Goal: Task Accomplishment & Management: Use online tool/utility

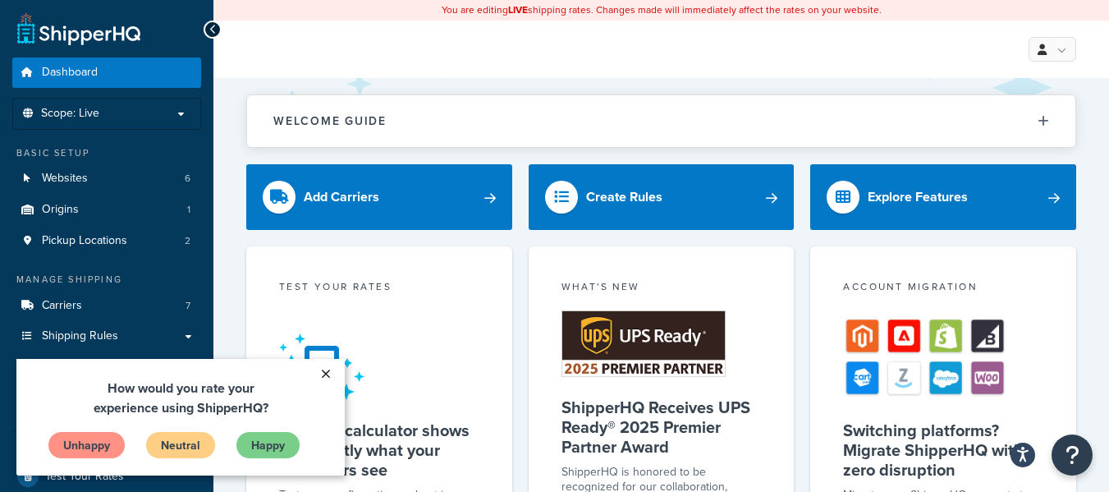
click at [318, 369] on link "×" at bounding box center [325, 374] width 29 height 30
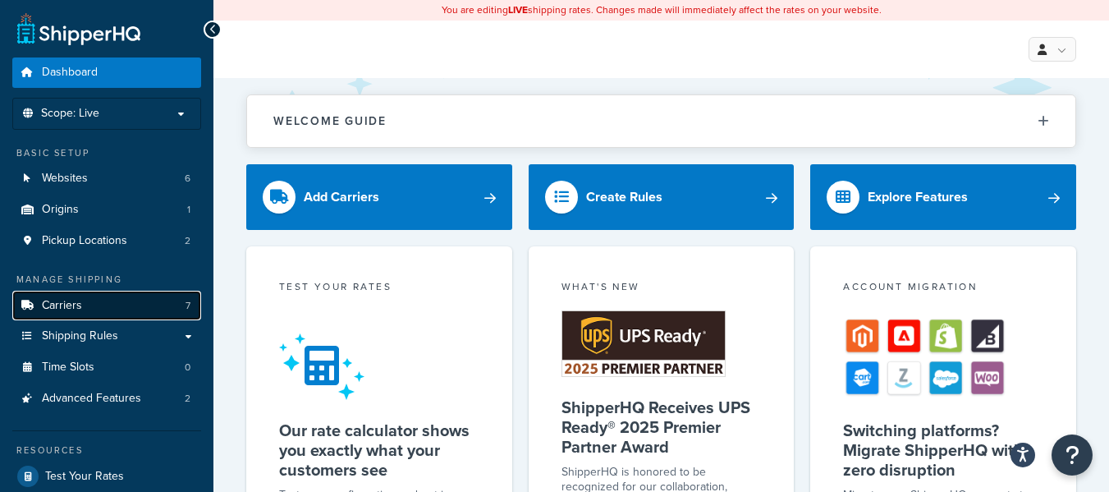
click at [99, 299] on link "Carriers 7" at bounding box center [106, 306] width 189 height 30
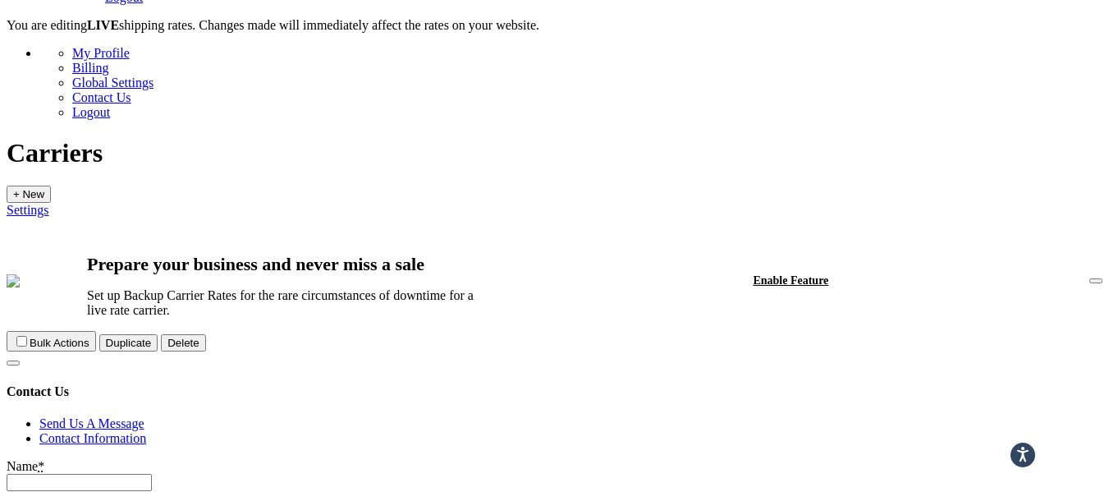
scroll to position [733, 0]
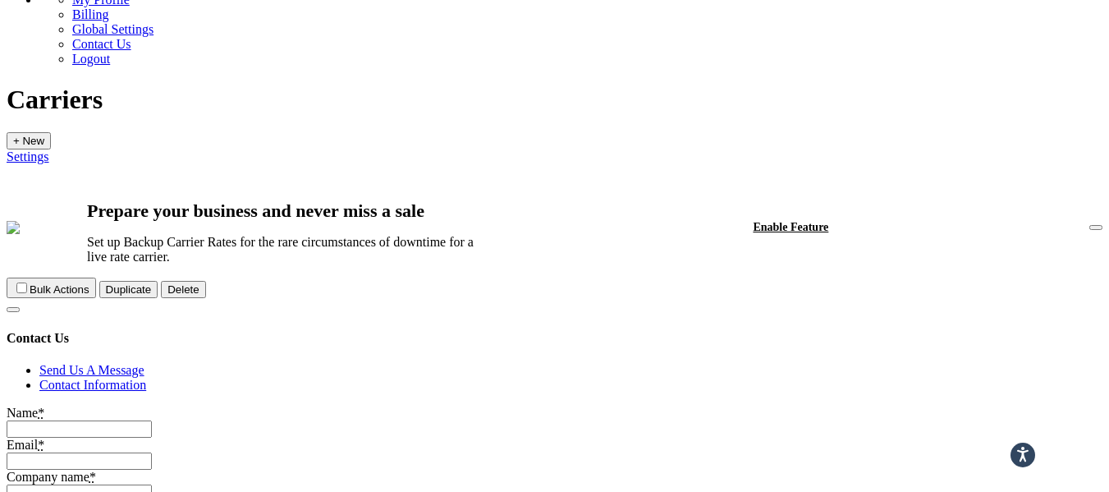
click at [937, 190] on link "Edit" at bounding box center [925, 183] width 22 height 14
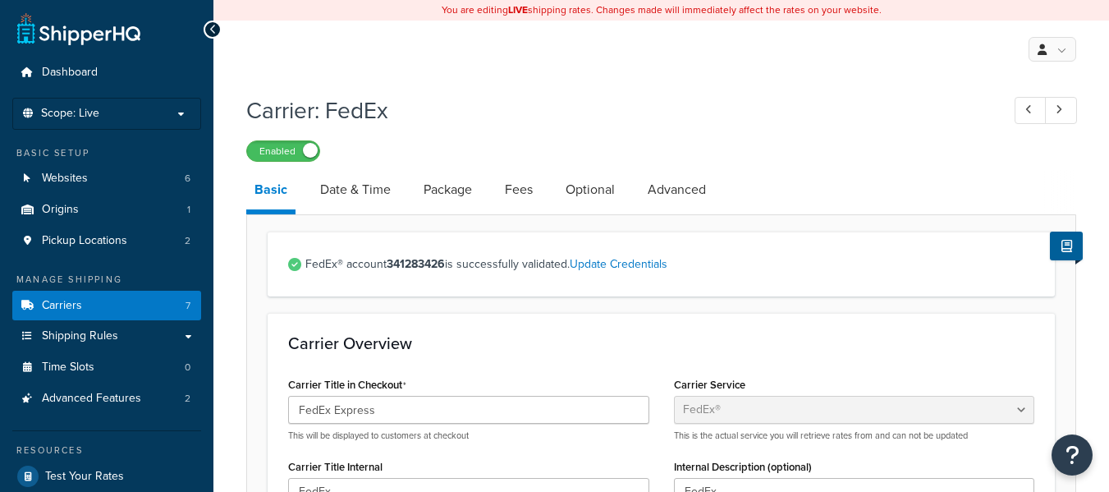
select select "fedEx"
select select "REGULAR_PICKUP"
select select "YOUR_PACKAGING"
click at [670, 190] on link "Advanced" at bounding box center [676, 189] width 75 height 39
select select "false"
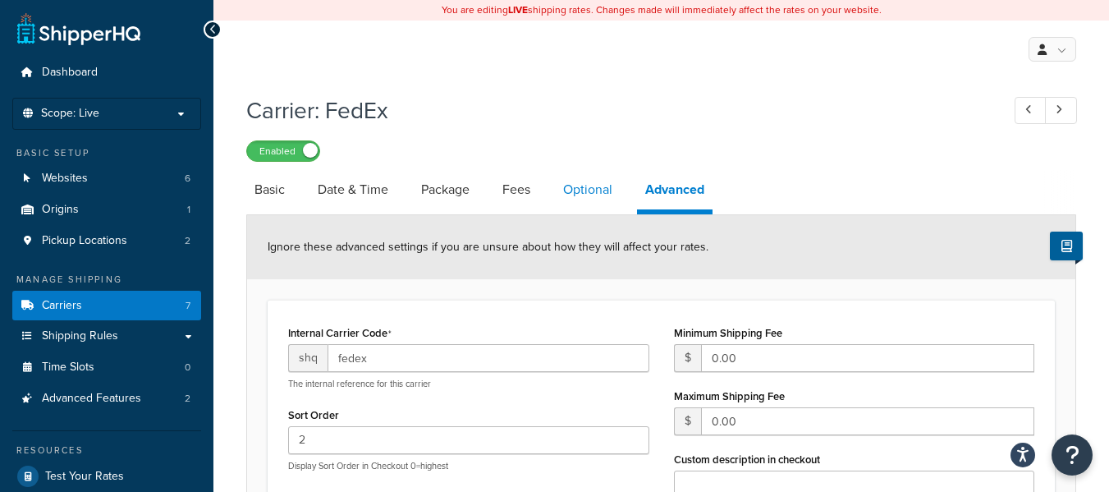
click at [591, 177] on link "Optional" at bounding box center [588, 189] width 66 height 39
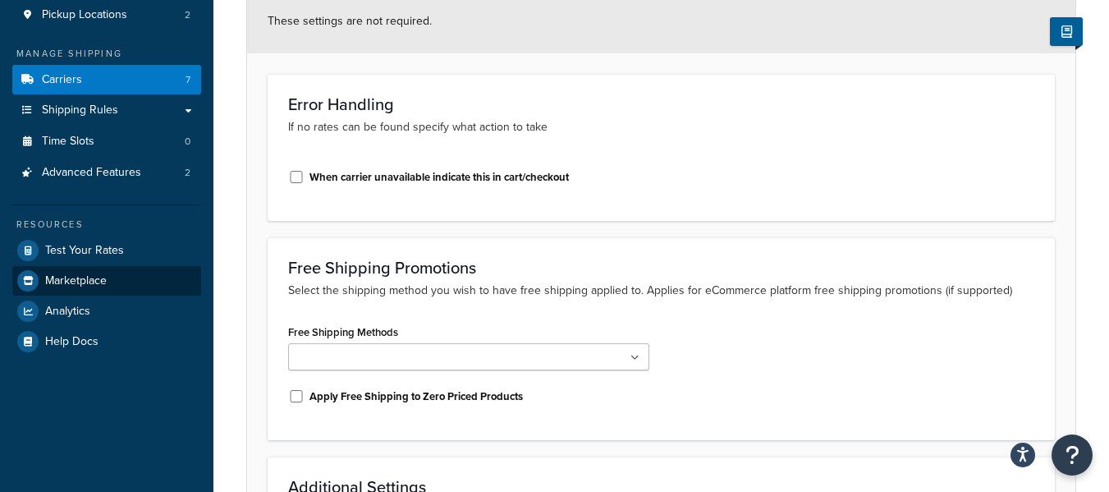
scroll to position [150, 0]
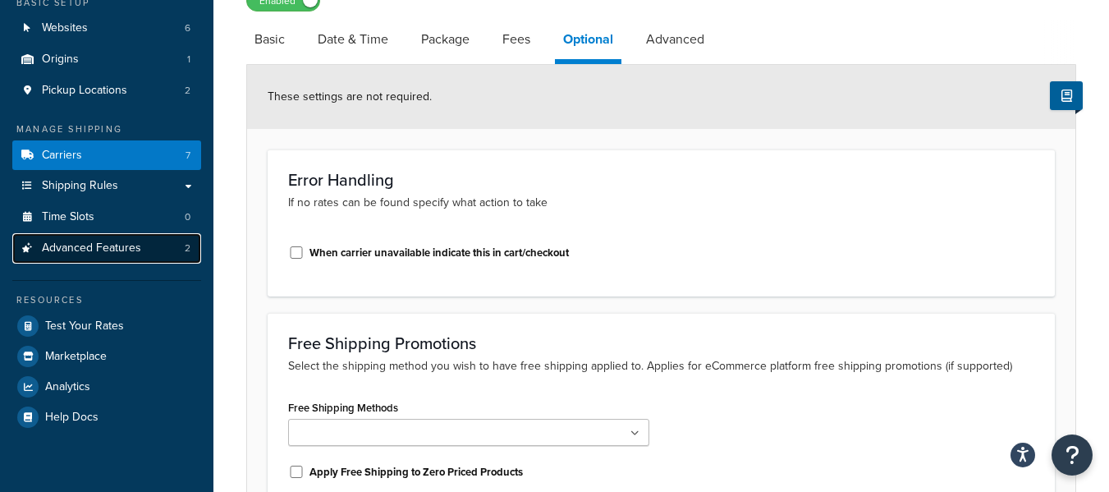
click at [118, 254] on span "Advanced Features" at bounding box center [91, 248] width 99 height 14
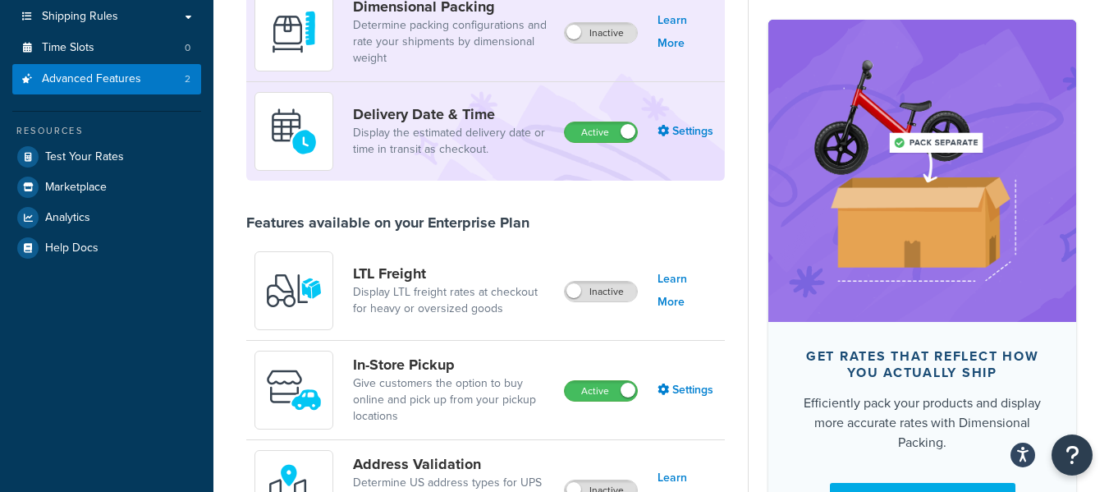
scroll to position [175, 0]
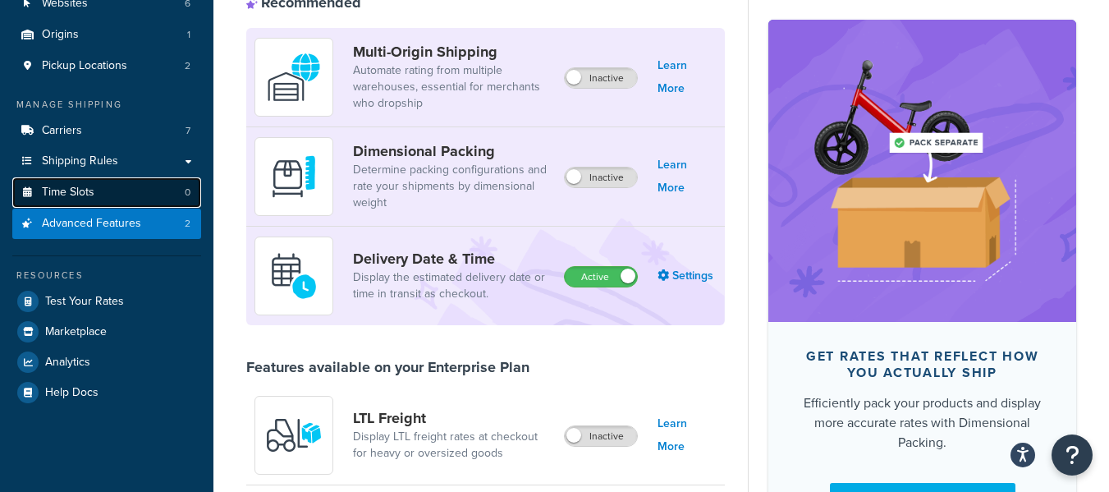
click at [119, 184] on link "Time Slots 0" at bounding box center [106, 192] width 189 height 30
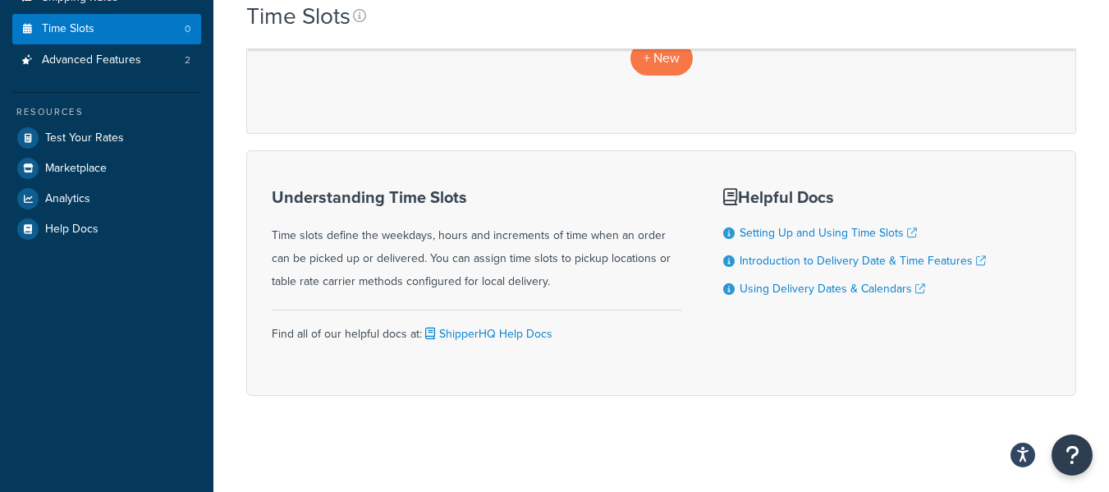
scroll to position [341, 0]
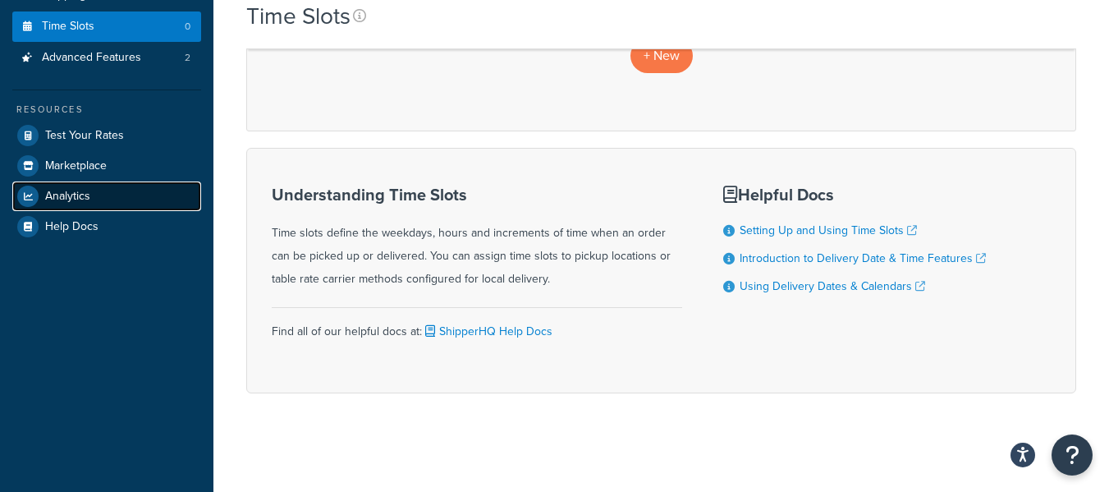
click at [121, 196] on link "Analytics" at bounding box center [106, 196] width 189 height 30
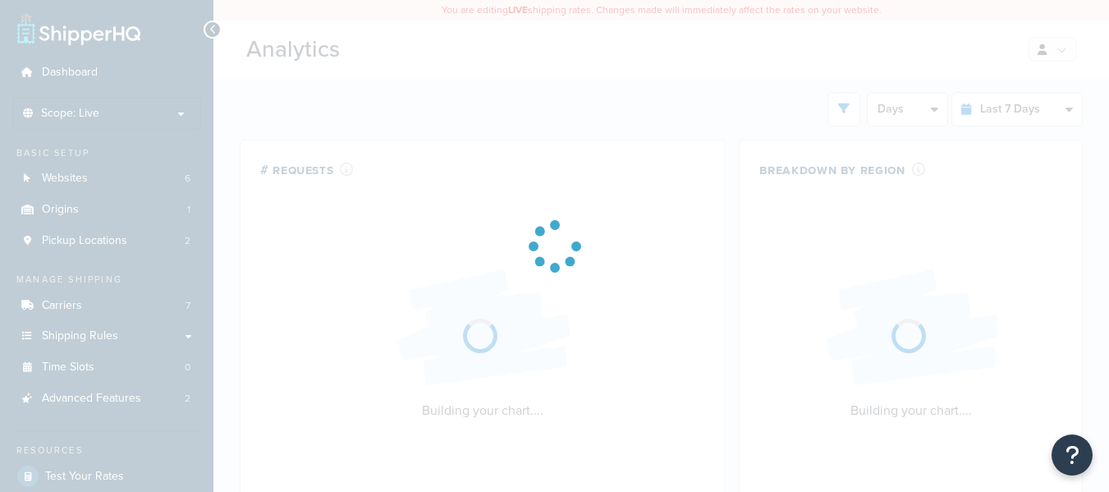
select select "last_7_days"
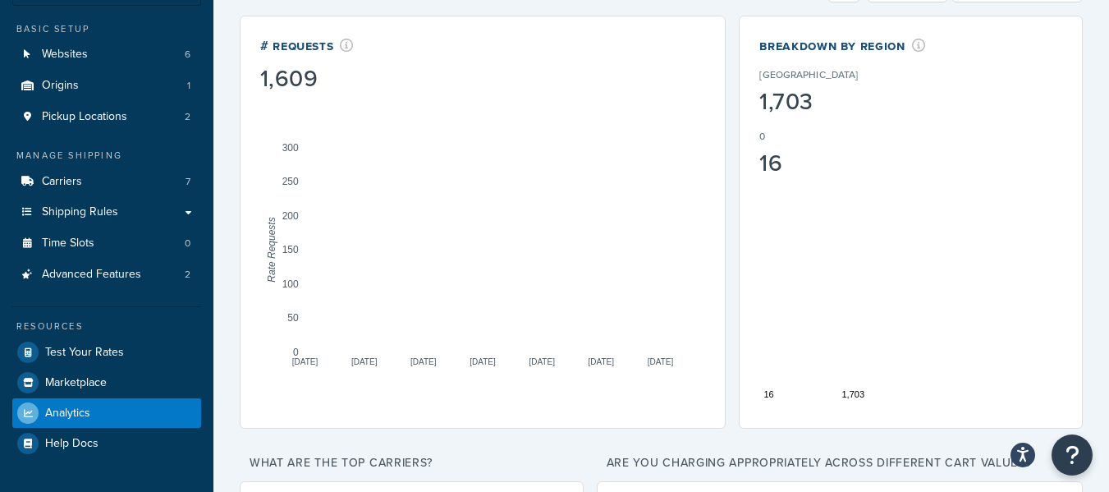
scroll to position [119, 0]
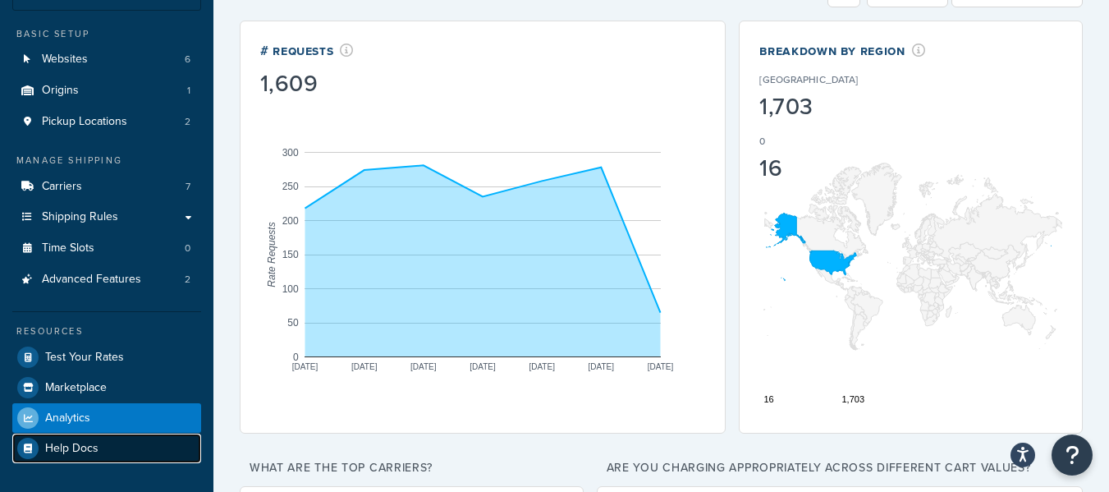
click at [91, 449] on span "Help Docs" at bounding box center [71, 449] width 53 height 14
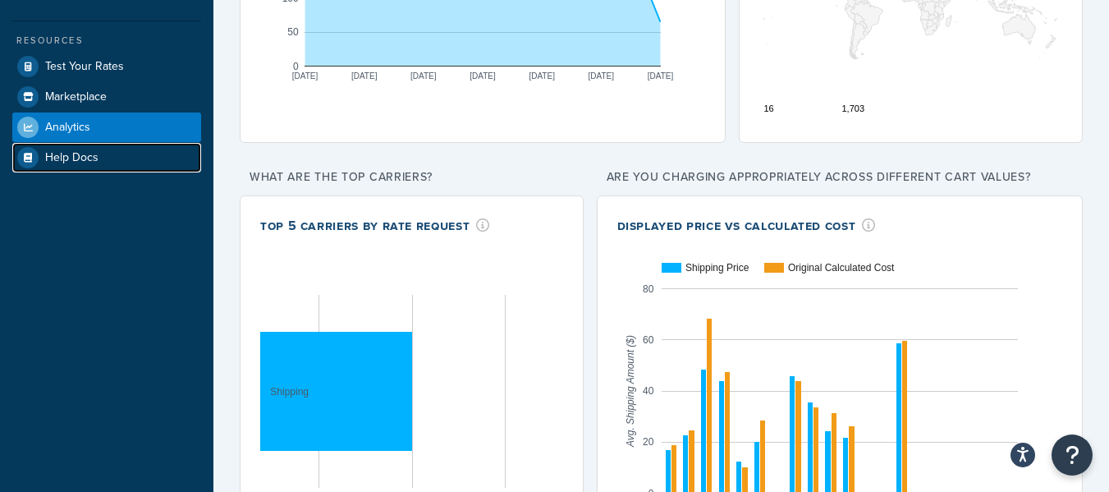
scroll to position [424, 0]
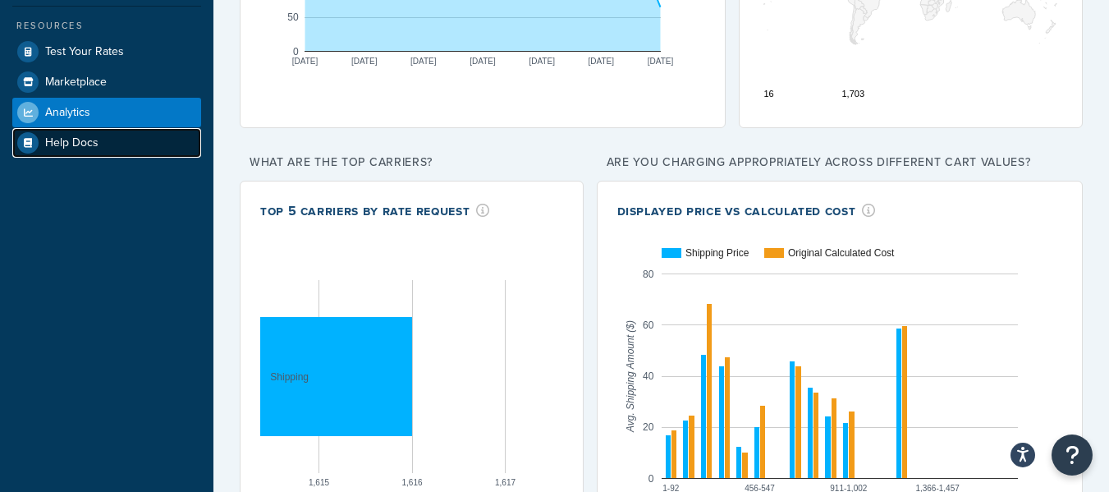
click at [120, 156] on link "Help Docs" at bounding box center [106, 143] width 189 height 30
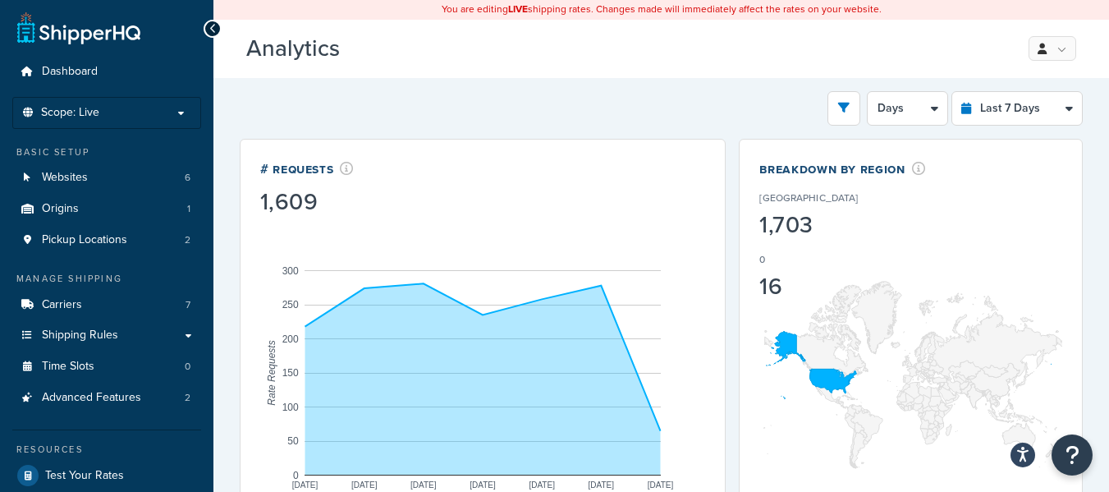
scroll to position [0, 0]
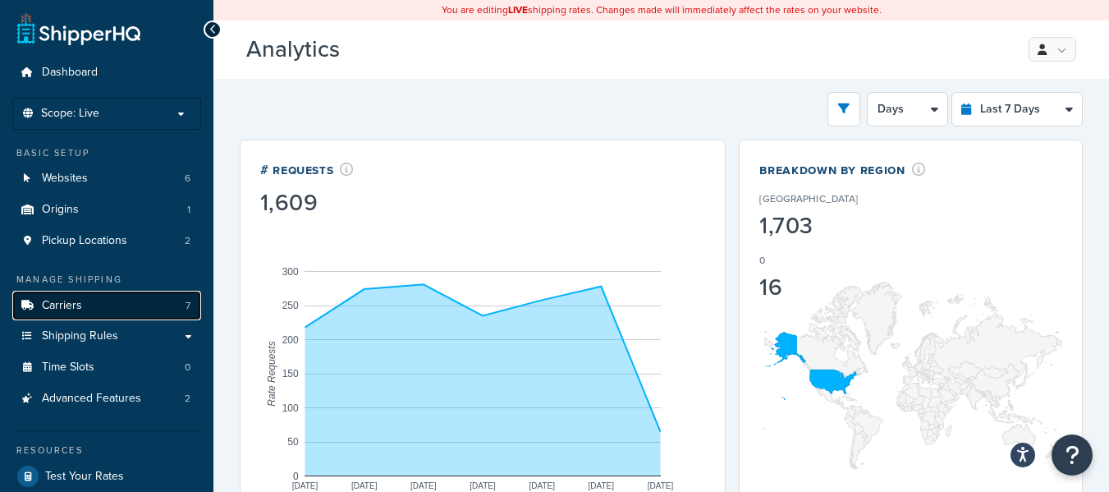
click at [121, 309] on link "Carriers 7" at bounding box center [106, 306] width 189 height 30
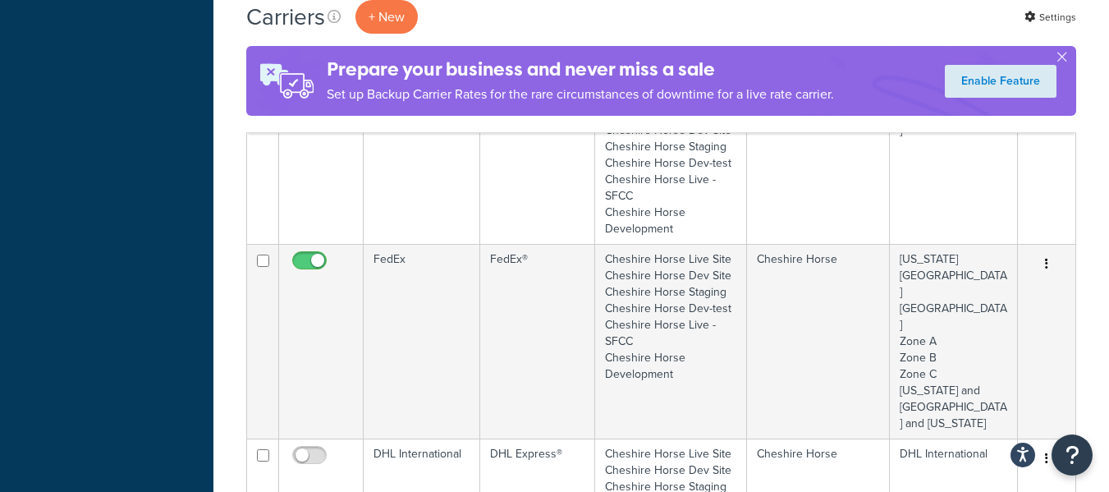
scroll to position [635, 0]
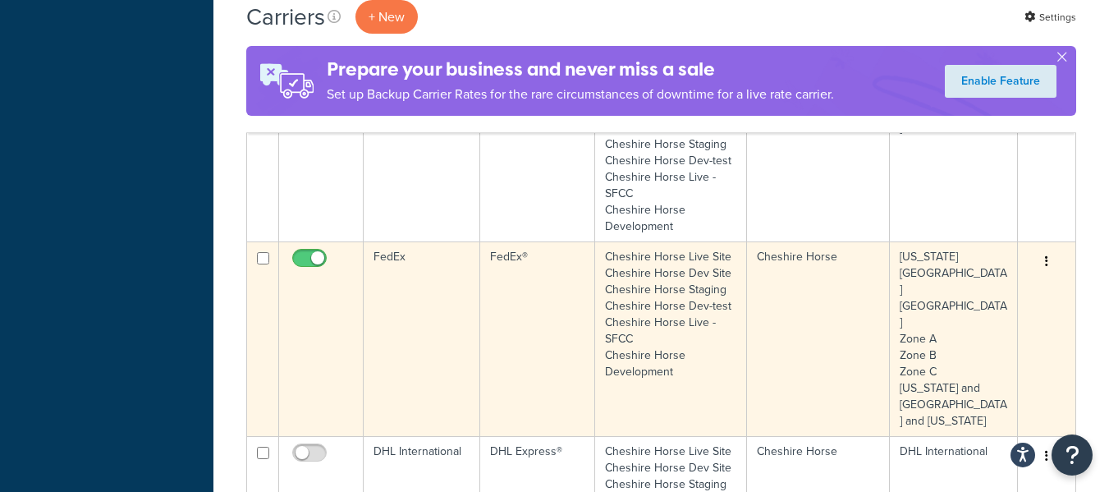
click at [1052, 266] on button "button" at bounding box center [1046, 262] width 23 height 26
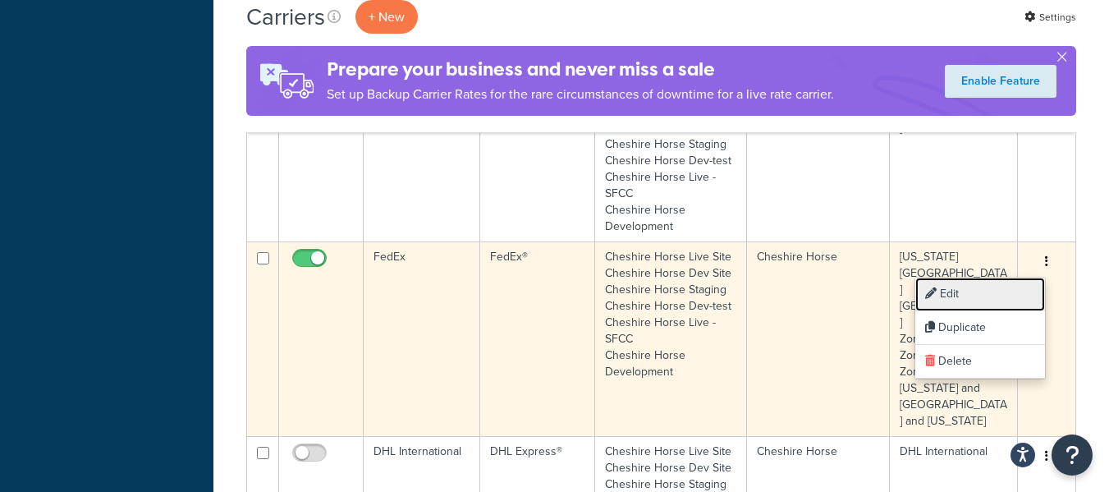
click at [995, 290] on link "Edit" at bounding box center [980, 294] width 130 height 34
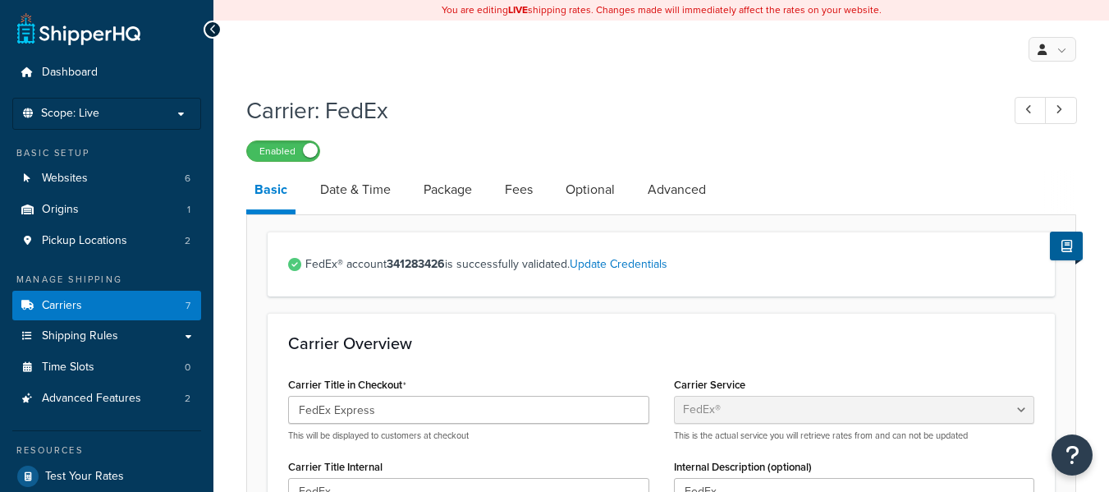
select select "fedEx"
select select "REGULAR_PICKUP"
select select "YOUR_PACKAGING"
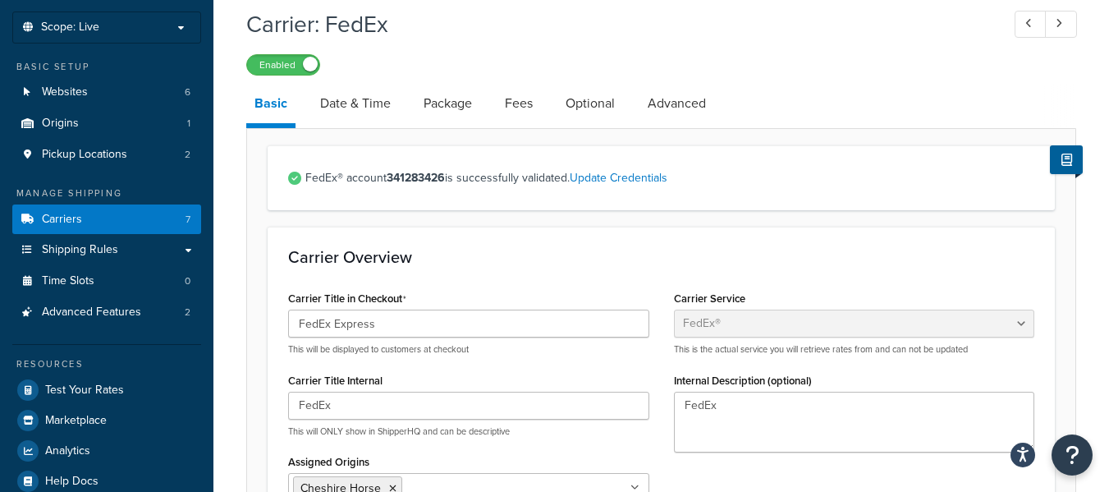
scroll to position [88, 0]
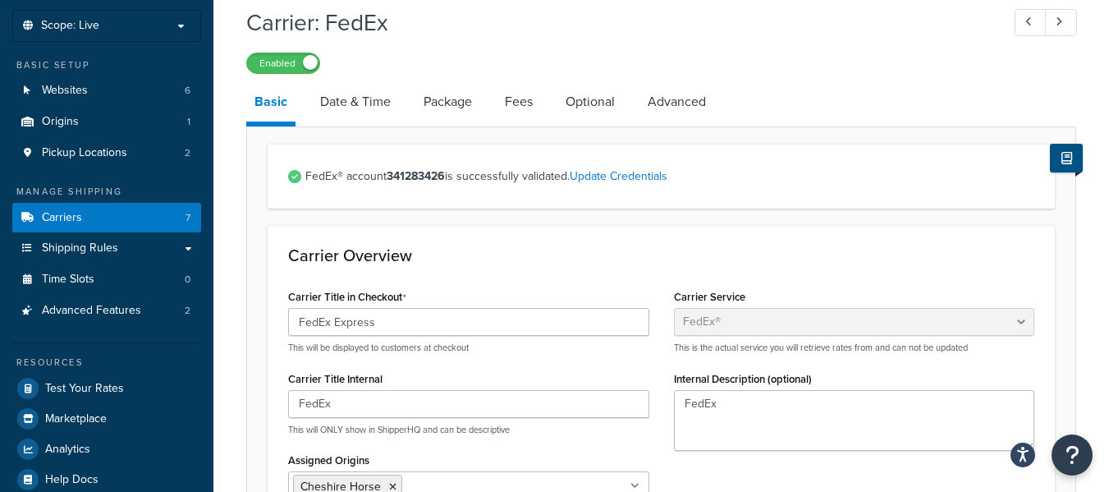
click at [1062, 161] on icon at bounding box center [1066, 158] width 11 height 12
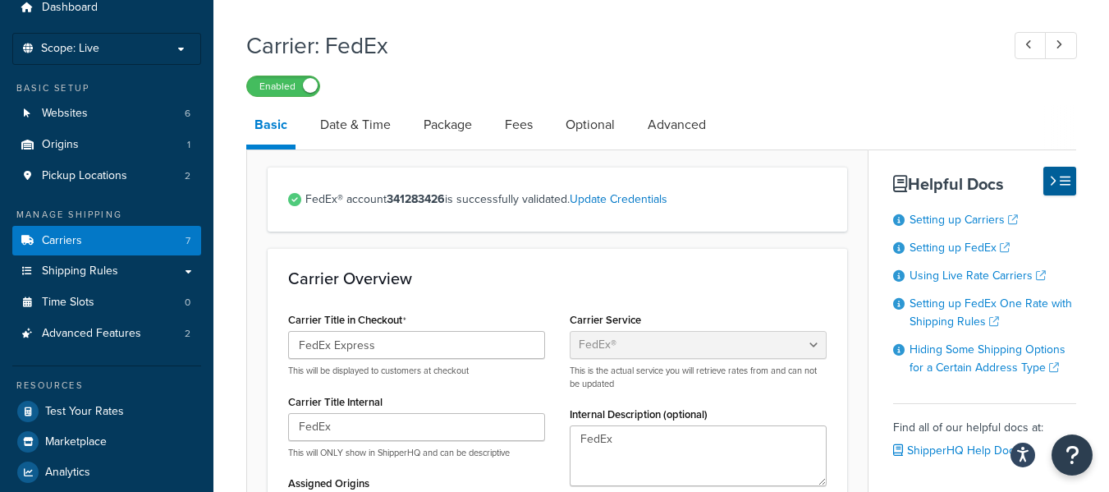
scroll to position [0, 0]
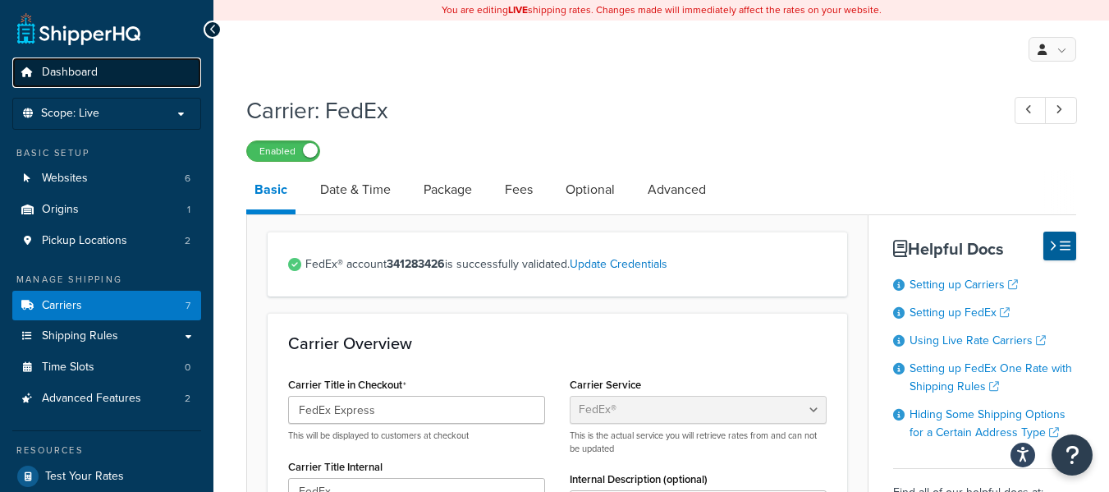
click at [131, 62] on link "Dashboard" at bounding box center [106, 72] width 189 height 30
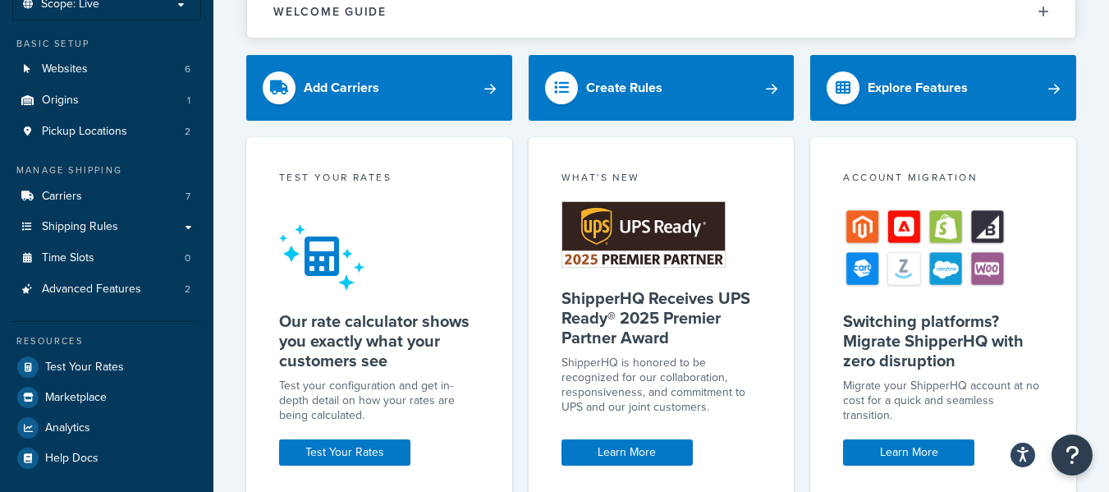
scroll to position [171, 0]
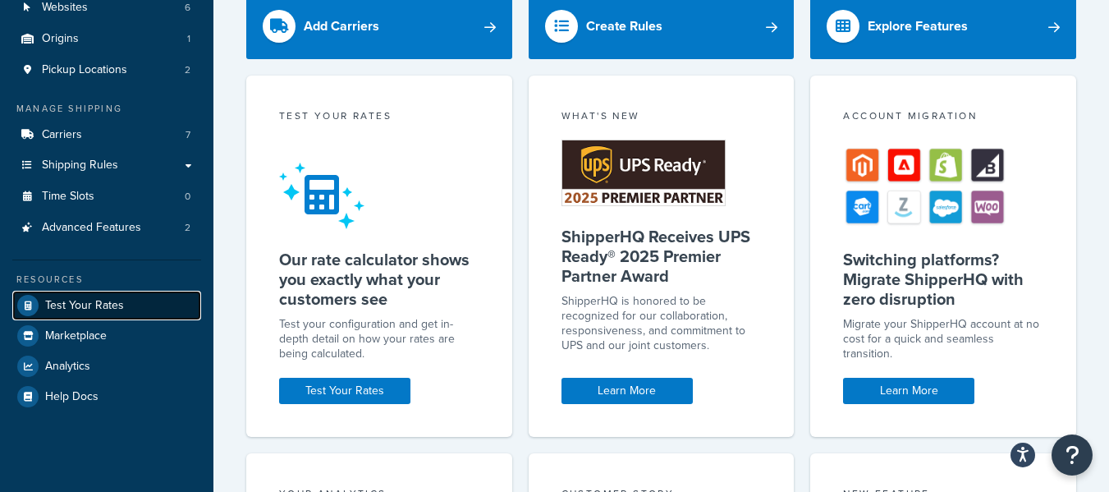
click at [98, 312] on span "Test Your Rates" at bounding box center [84, 306] width 79 height 14
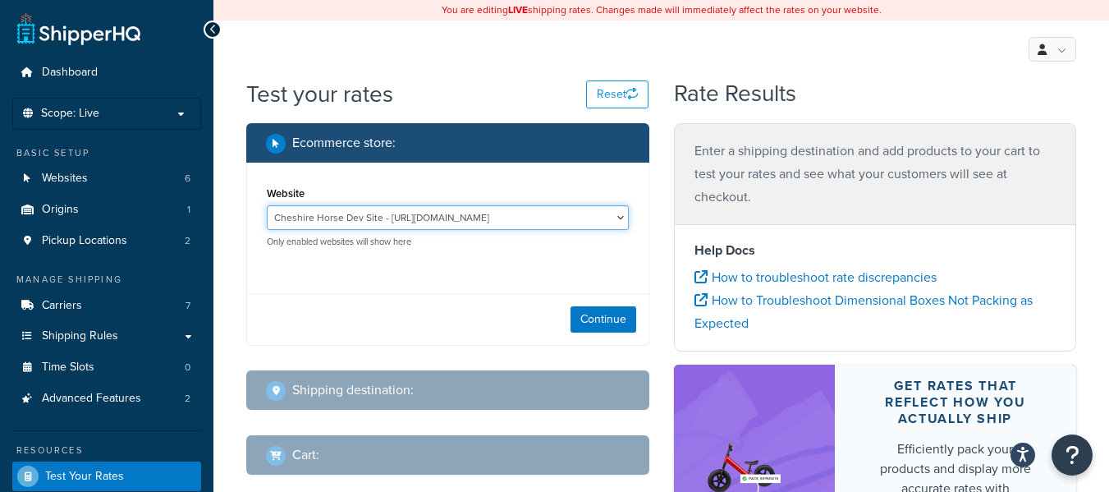
click at [333, 212] on select "Cheshire Horse Dev Site - [URL][DOMAIN_NAME] Cheshire Horse Dev-test - [DOMAIN_…" at bounding box center [448, 217] width 362 height 25
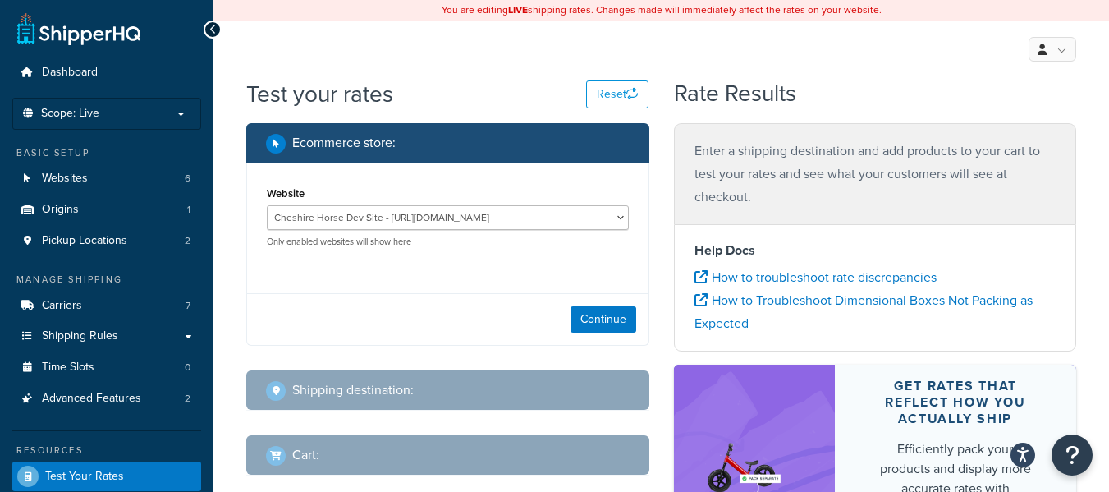
click at [394, 194] on div "Website Cheshire Horse Dev Site - [URL][DOMAIN_NAME] Cheshire Horse Dev-test - …" at bounding box center [448, 215] width 362 height 66
click at [388, 204] on div "Website Cheshire Horse Dev Site - [URL][DOMAIN_NAME] Cheshire Horse Dev-test - …" at bounding box center [448, 215] width 362 height 66
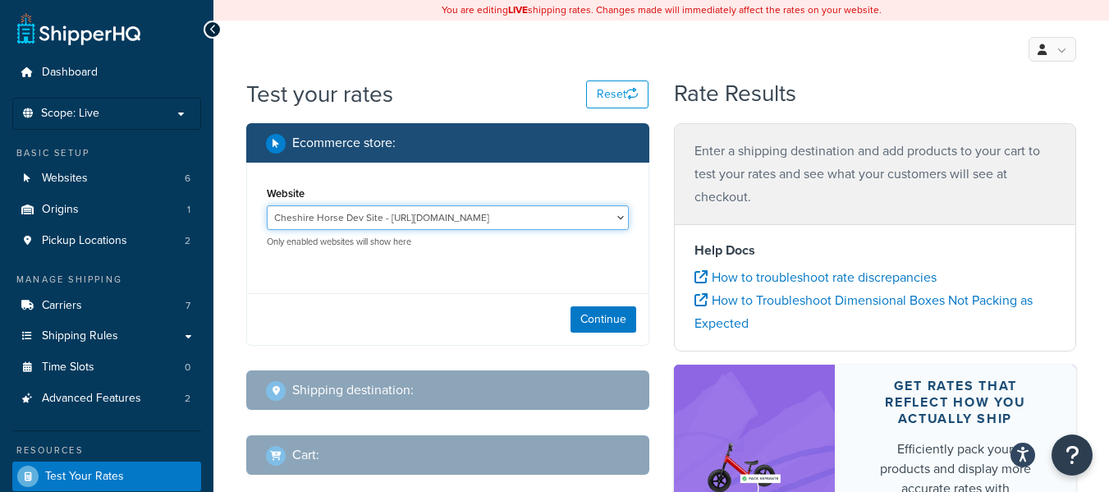
click at [383, 213] on select "Cheshire Horse Dev Site - [URL][DOMAIN_NAME] Cheshire Horse Dev-test - [DOMAIN_…" at bounding box center [448, 217] width 362 height 25
select select "e176d2c5b501ad312ecb1f1496b9418a"
click at [267, 205] on select "Cheshire Horse Dev Site - [URL][DOMAIN_NAME] Cheshire Horse Dev-test - [DOMAIN_…" at bounding box center [448, 217] width 362 height 25
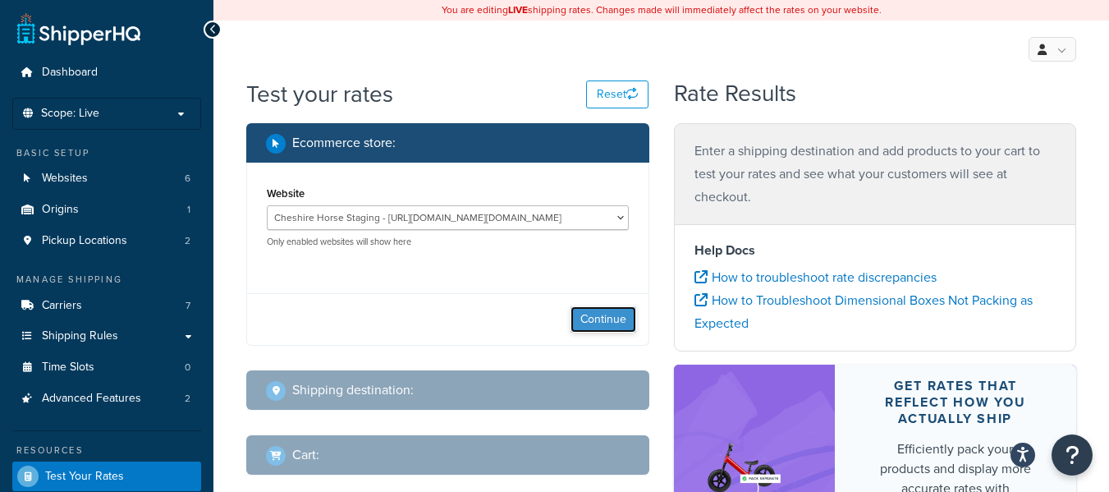
click at [582, 314] on button "Continue" at bounding box center [604, 319] width 66 height 26
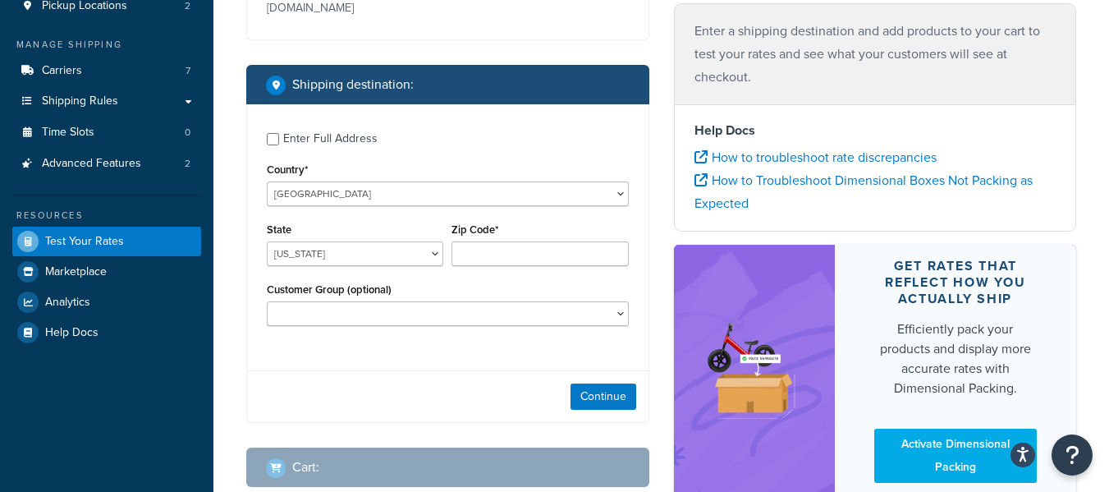
scroll to position [236, 0]
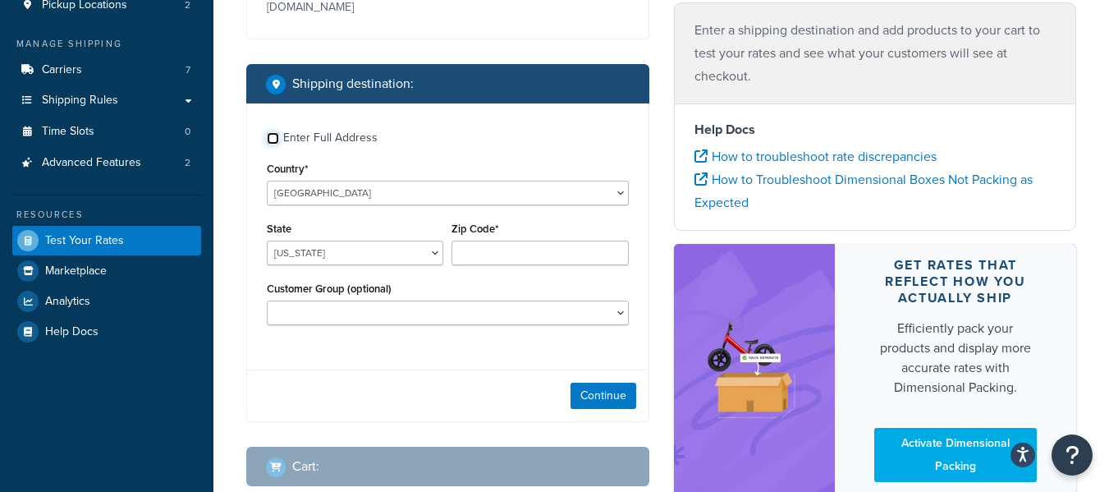
click at [278, 144] on input "Enter Full Address" at bounding box center [273, 138] width 12 height 12
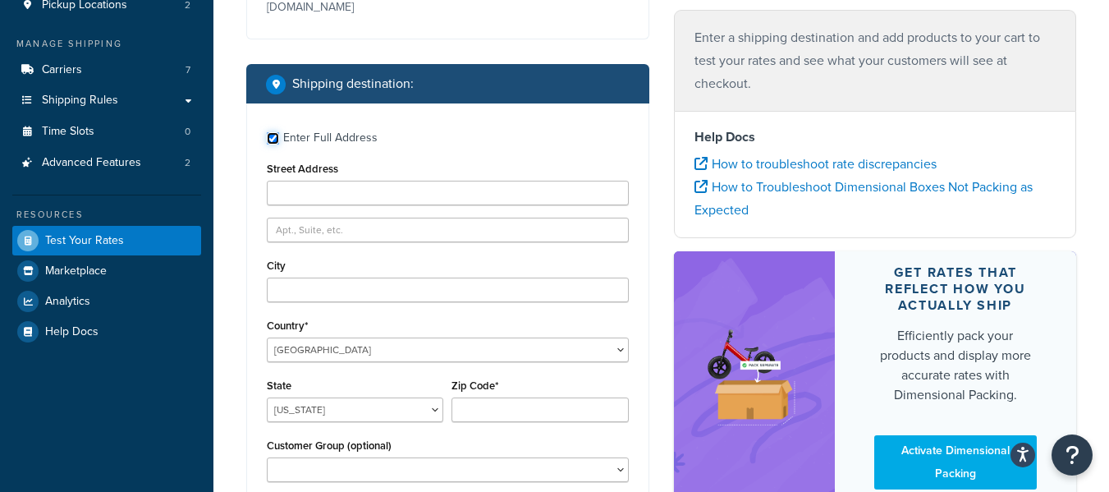
click at [278, 144] on input "Enter Full Address" at bounding box center [273, 138] width 12 height 12
checkbox input "false"
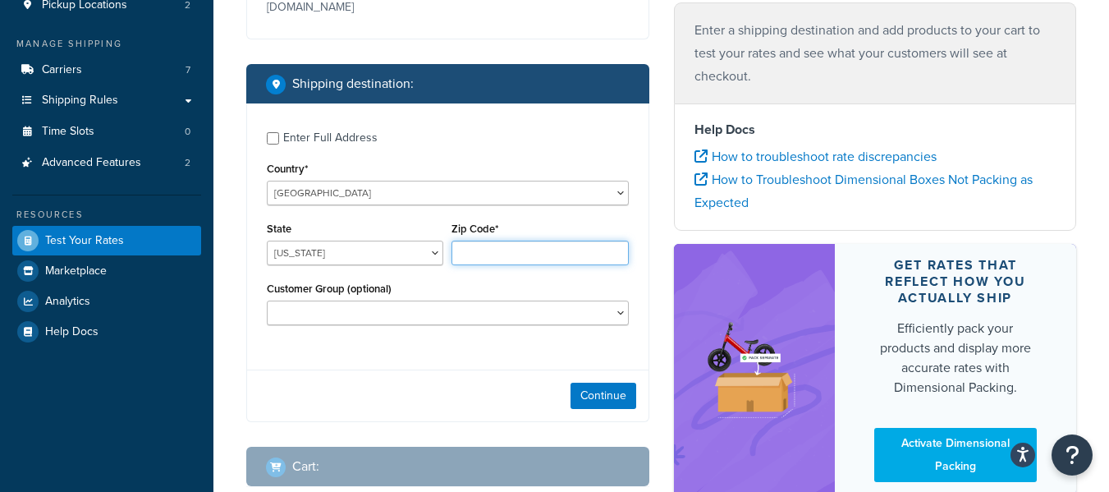
click at [461, 265] on input "Zip Code*" at bounding box center [539, 253] width 176 height 25
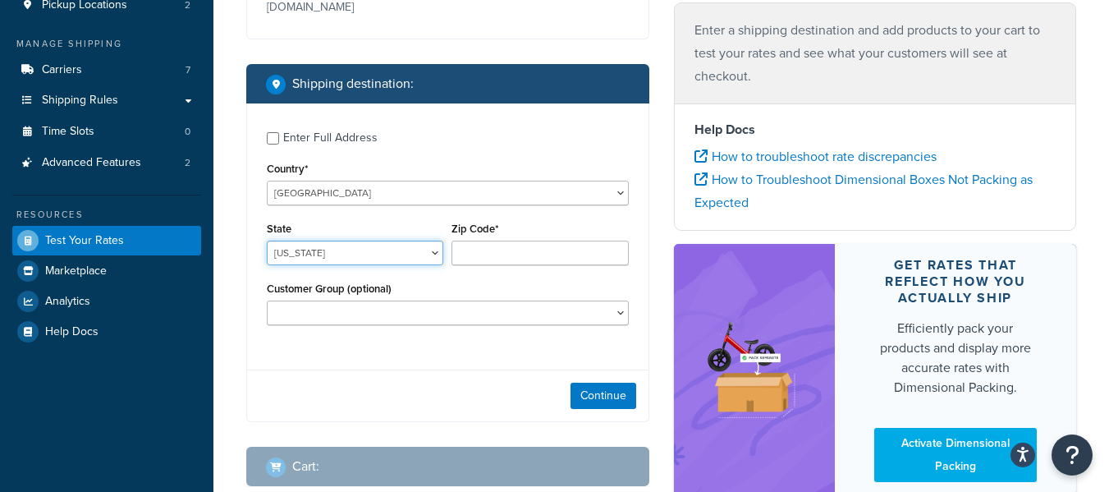
click at [410, 265] on select "[US_STATE] [US_STATE] [US_STATE] [US_STATE] [US_STATE] Armed Forces Americas Ar…" at bounding box center [355, 253] width 176 height 25
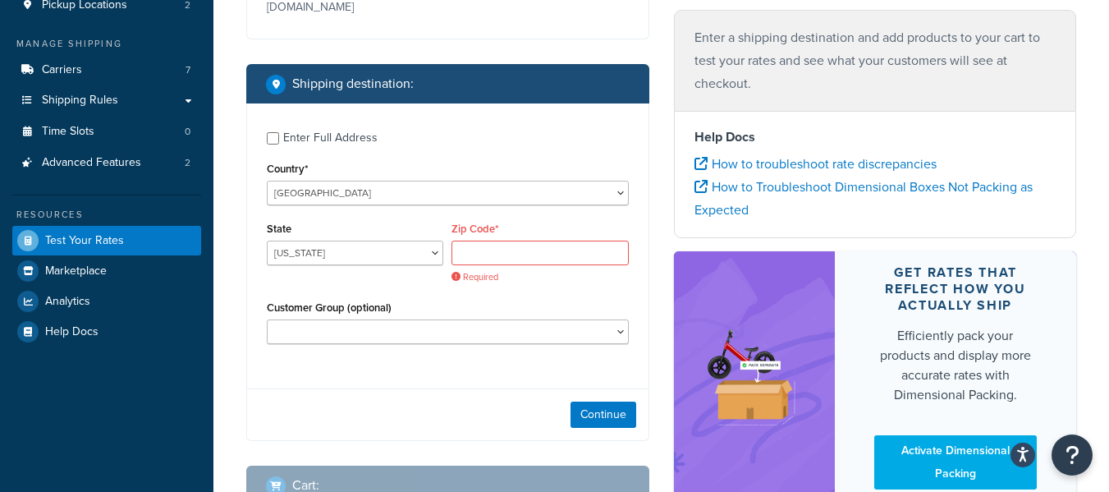
click at [428, 296] on div "State [US_STATE] [US_STATE] [US_STATE] [US_STATE] [US_STATE] Armed Forces Ameri…" at bounding box center [448, 257] width 370 height 78
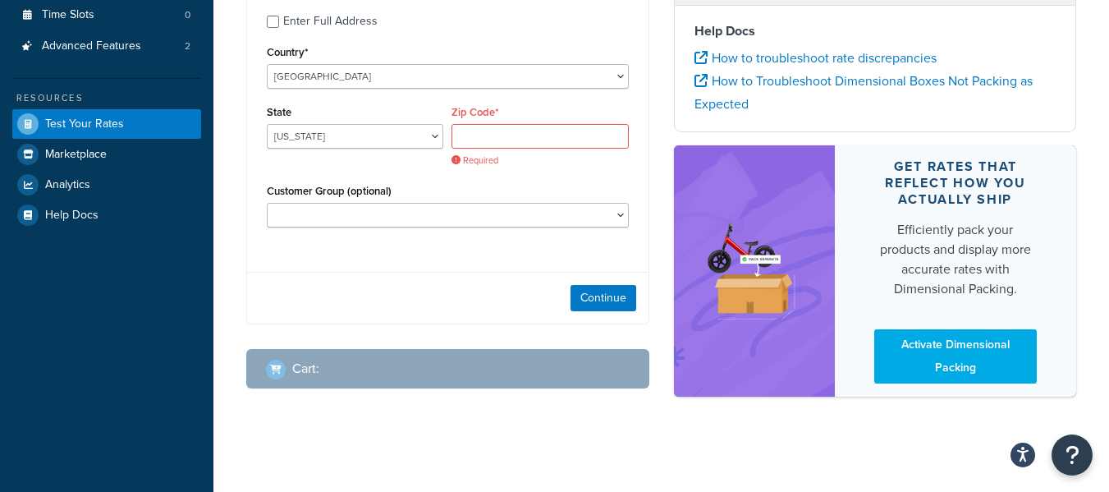
scroll to position [379, 0]
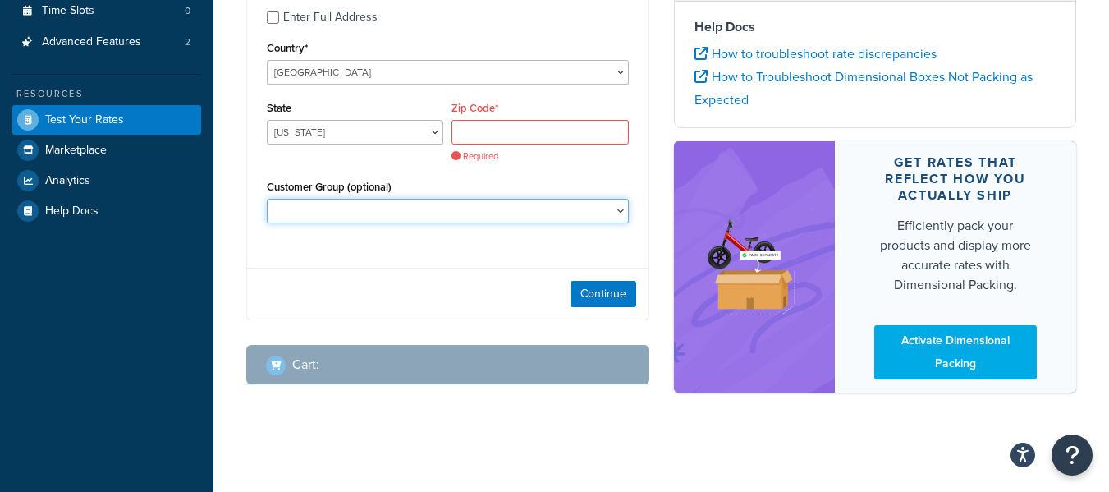
click at [428, 219] on select "Logged In Not Logged in Retail Wholesale" at bounding box center [448, 211] width 362 height 25
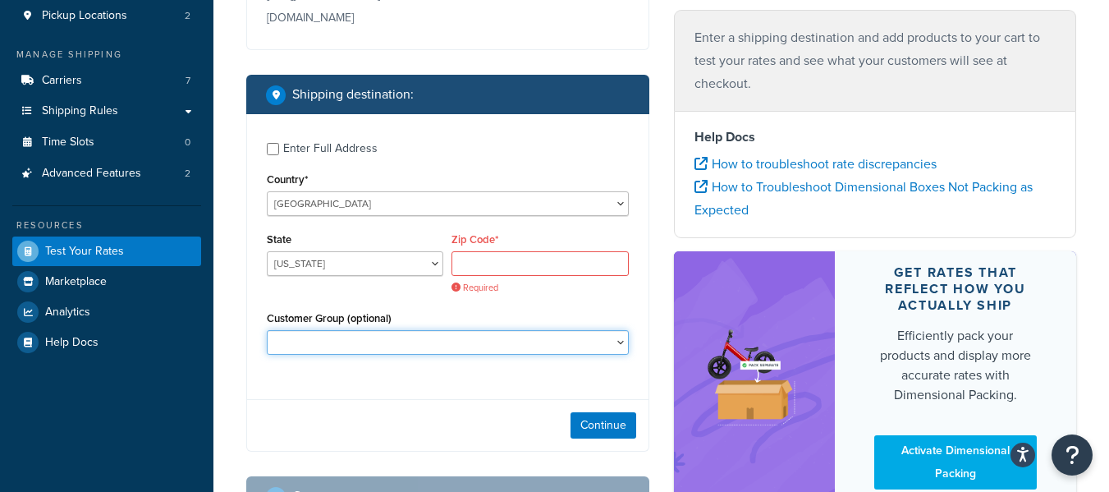
scroll to position [0, 0]
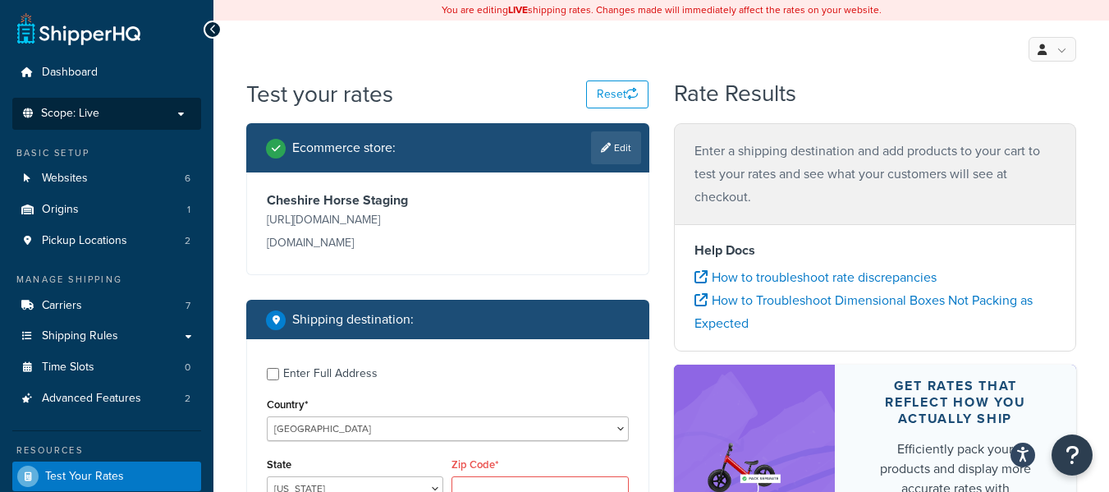
click at [187, 119] on p "Scope: Live" at bounding box center [107, 114] width 174 height 14
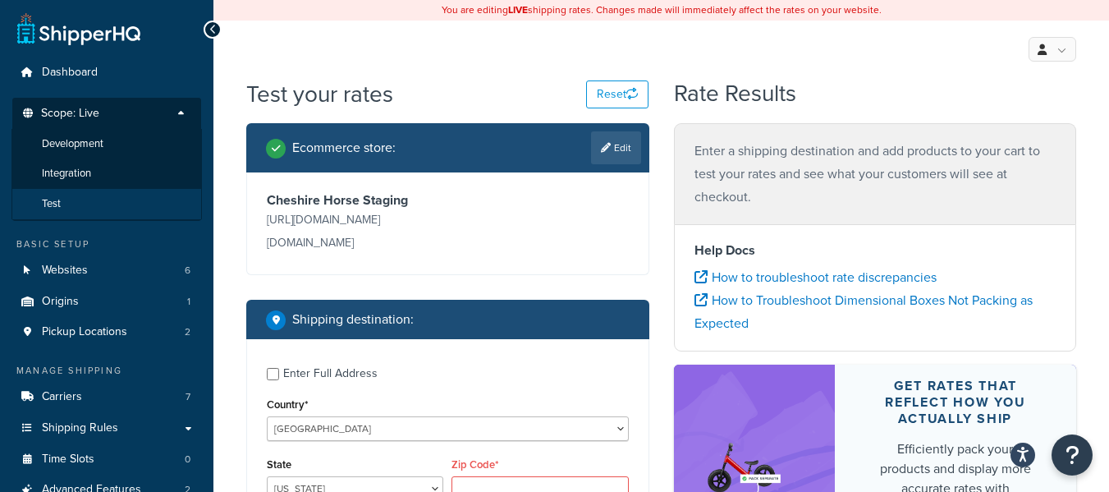
click at [106, 192] on li "Test" at bounding box center [106, 204] width 190 height 30
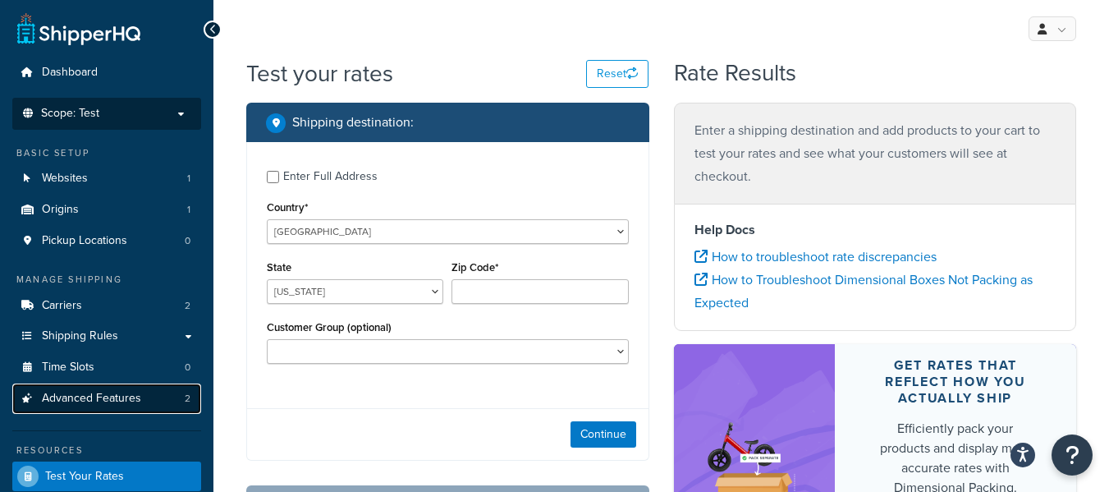
click at [108, 400] on span "Advanced Features" at bounding box center [91, 399] width 99 height 14
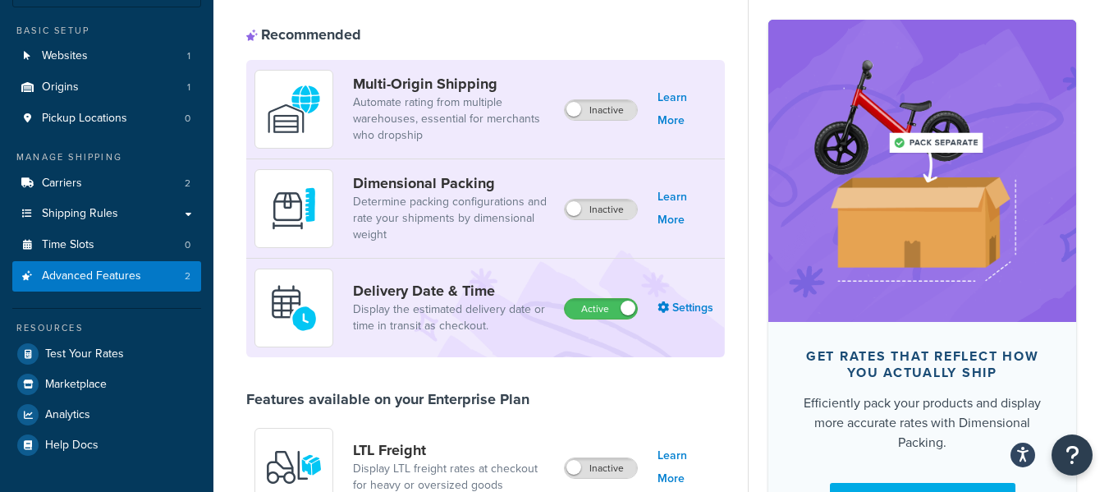
scroll to position [121, 0]
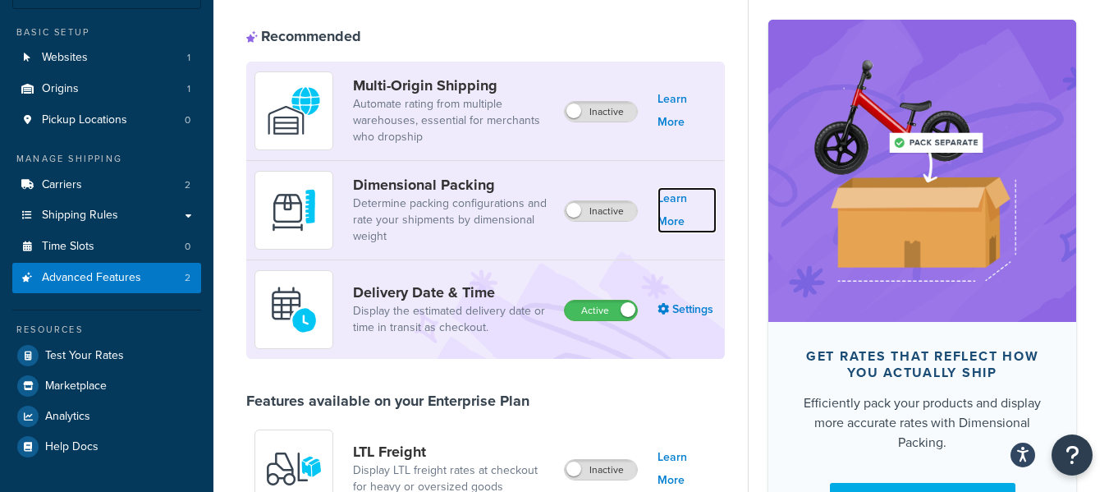
click at [691, 219] on link "Learn More" at bounding box center [687, 210] width 59 height 46
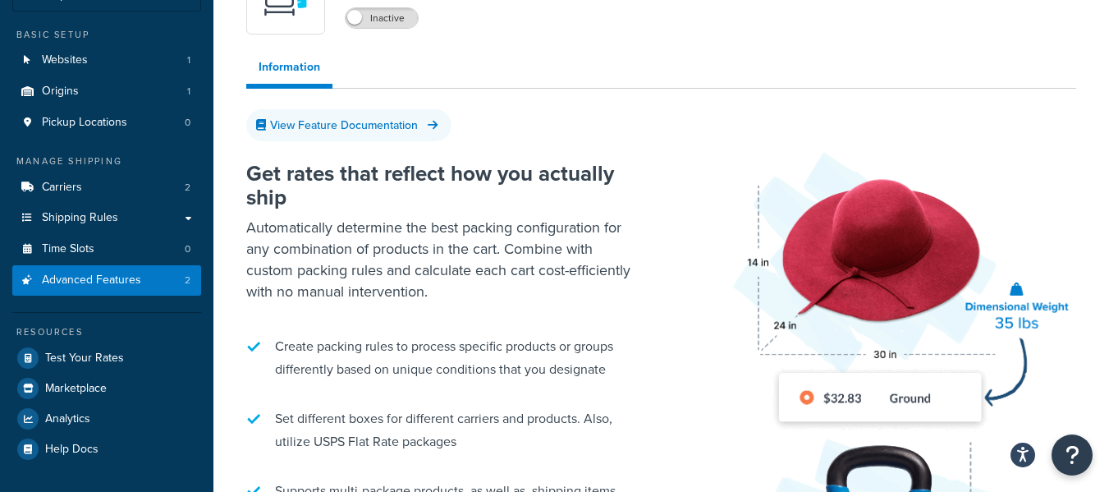
scroll to position [71, 0]
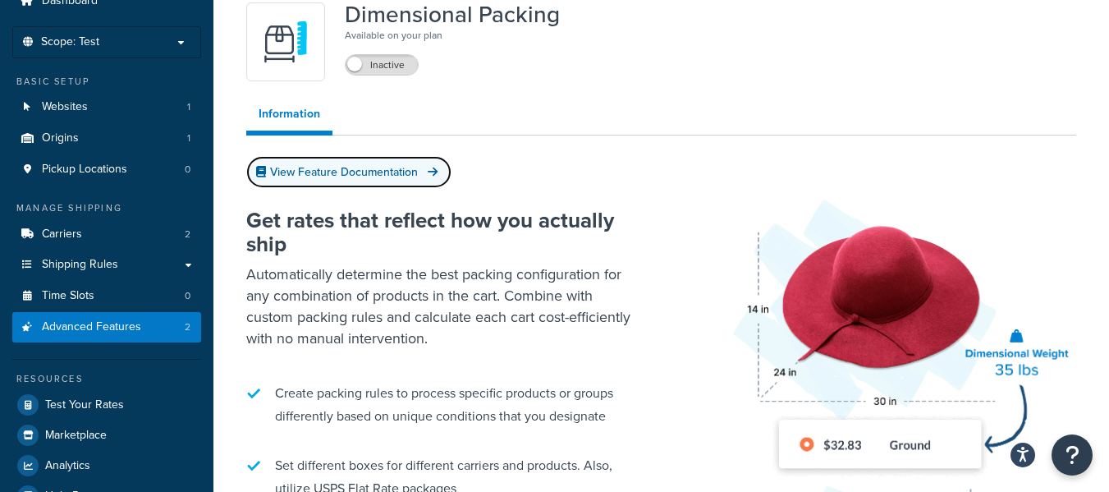
click at [372, 169] on link "View Feature Documentation" at bounding box center [348, 172] width 205 height 32
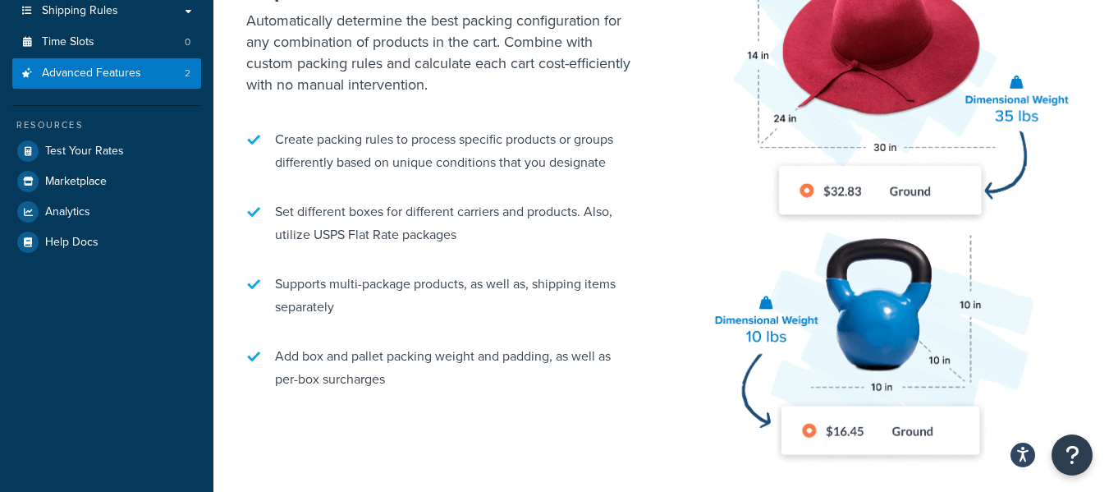
scroll to position [387, 0]
